Goal: Find specific page/section: Find specific page/section

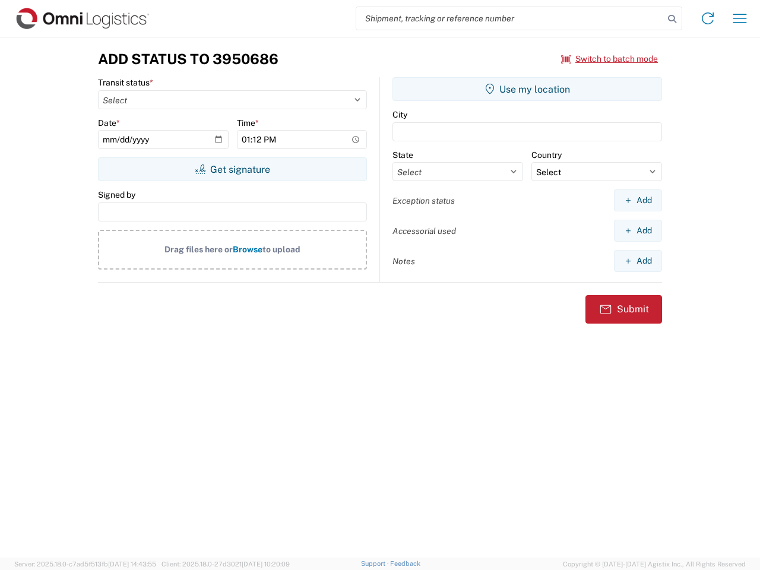
click at [510, 18] on input "search" at bounding box center [510, 18] width 308 height 23
click at [672, 19] on icon at bounding box center [672, 19] width 17 height 17
click at [708, 18] on icon at bounding box center [707, 18] width 19 height 19
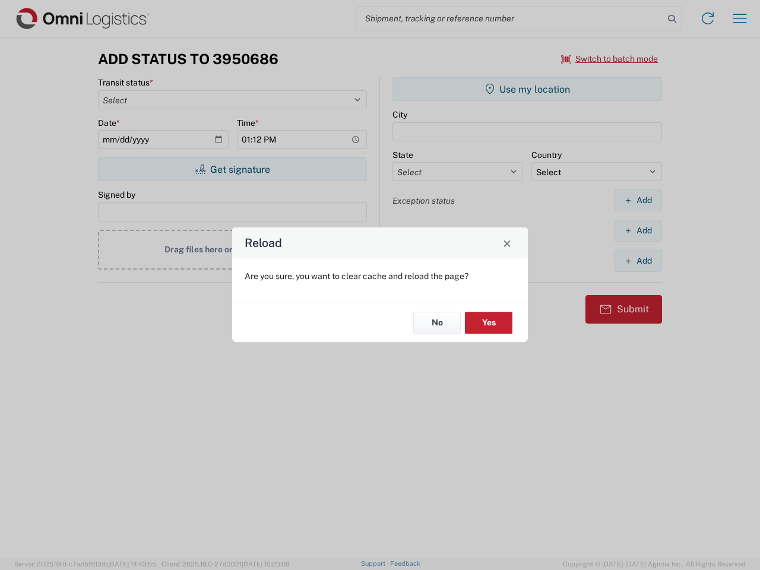
click at [610, 59] on div "Reload Are you sure, you want to clear cache and reload the page? No Yes" at bounding box center [380, 285] width 760 height 570
click at [232, 169] on div "Reload Are you sure, you want to clear cache and reload the page? No Yes" at bounding box center [380, 285] width 760 height 570
click at [527, 89] on div "Reload Are you sure, you want to clear cache and reload the page? No Yes" at bounding box center [380, 285] width 760 height 570
click at [638, 200] on div "Reload Are you sure, you want to clear cache and reload the page? No Yes" at bounding box center [380, 285] width 760 height 570
click at [638, 230] on div "Reload Are you sure, you want to clear cache and reload the page? No Yes" at bounding box center [380, 285] width 760 height 570
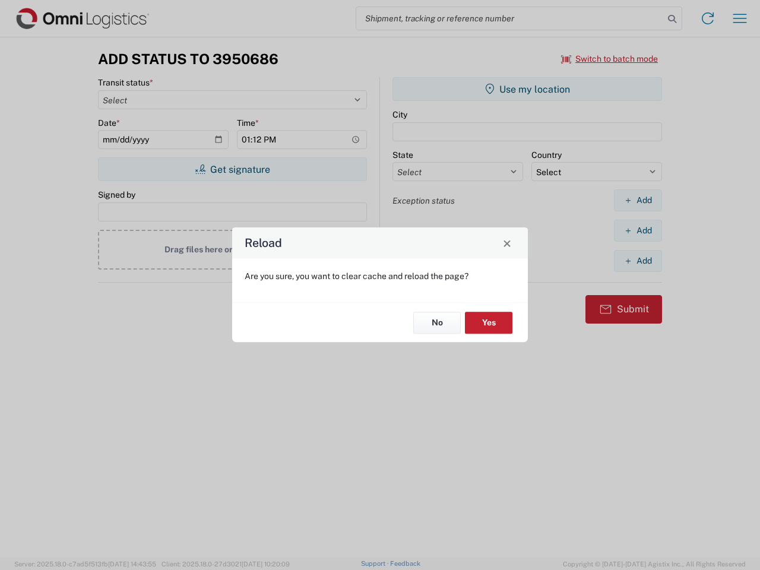
click at [638, 261] on div "Reload Are you sure, you want to clear cache and reload the page? No Yes" at bounding box center [380, 285] width 760 height 570
